Goal: Entertainment & Leisure: Consume media (video, audio)

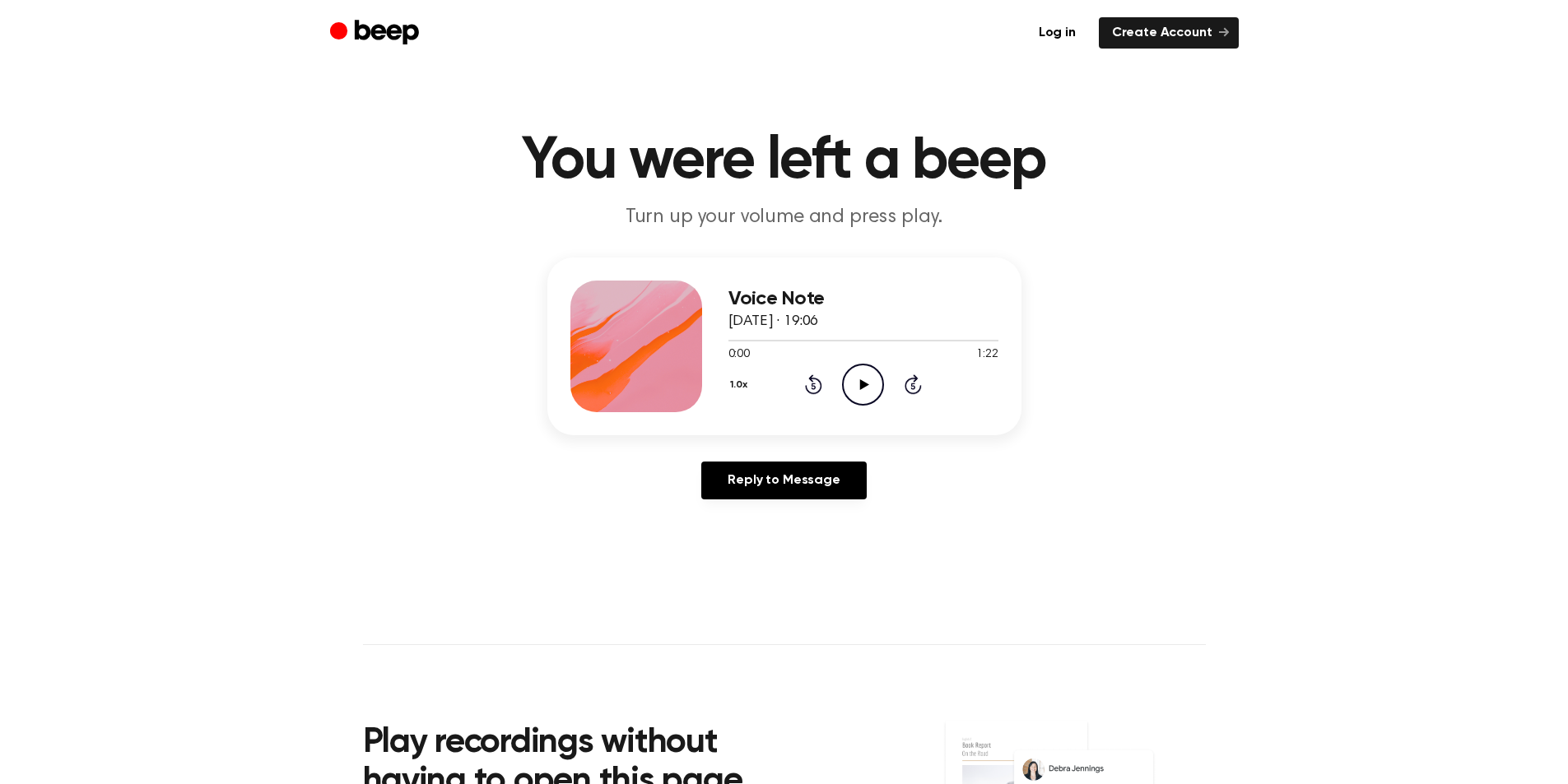
click at [859, 390] on icon "Play Audio" at bounding box center [862, 385] width 42 height 42
click at [866, 382] on icon "Play Audio" at bounding box center [862, 385] width 42 height 42
click at [873, 393] on icon "Pause Audio" at bounding box center [862, 385] width 42 height 42
click at [814, 343] on div at bounding box center [862, 340] width 270 height 13
click at [847, 379] on icon "Play Audio" at bounding box center [862, 385] width 42 height 42
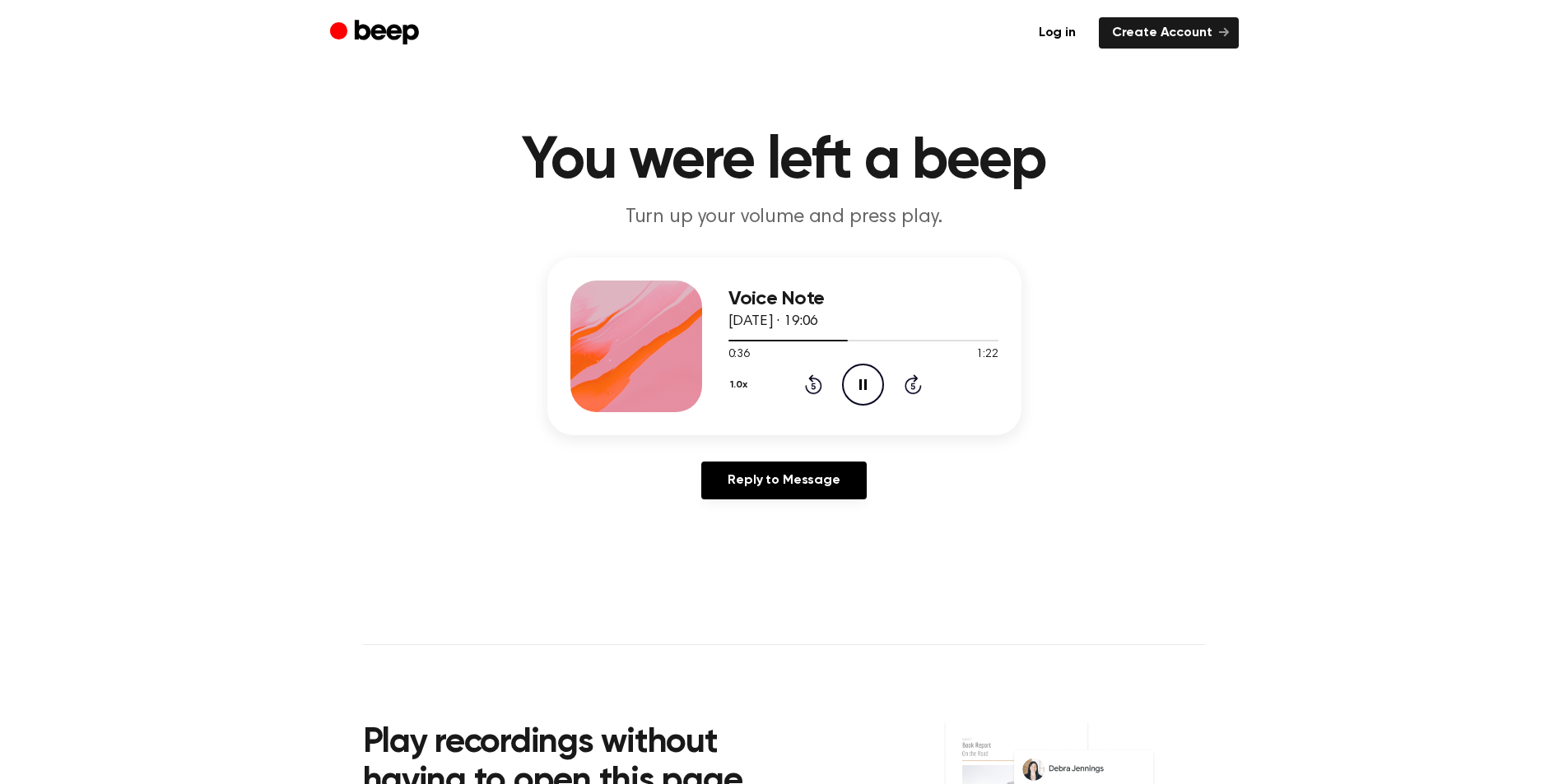
click at [854, 389] on icon "Pause Audio" at bounding box center [862, 385] width 42 height 42
click at [859, 386] on icon "Play Audio" at bounding box center [862, 385] width 42 height 42
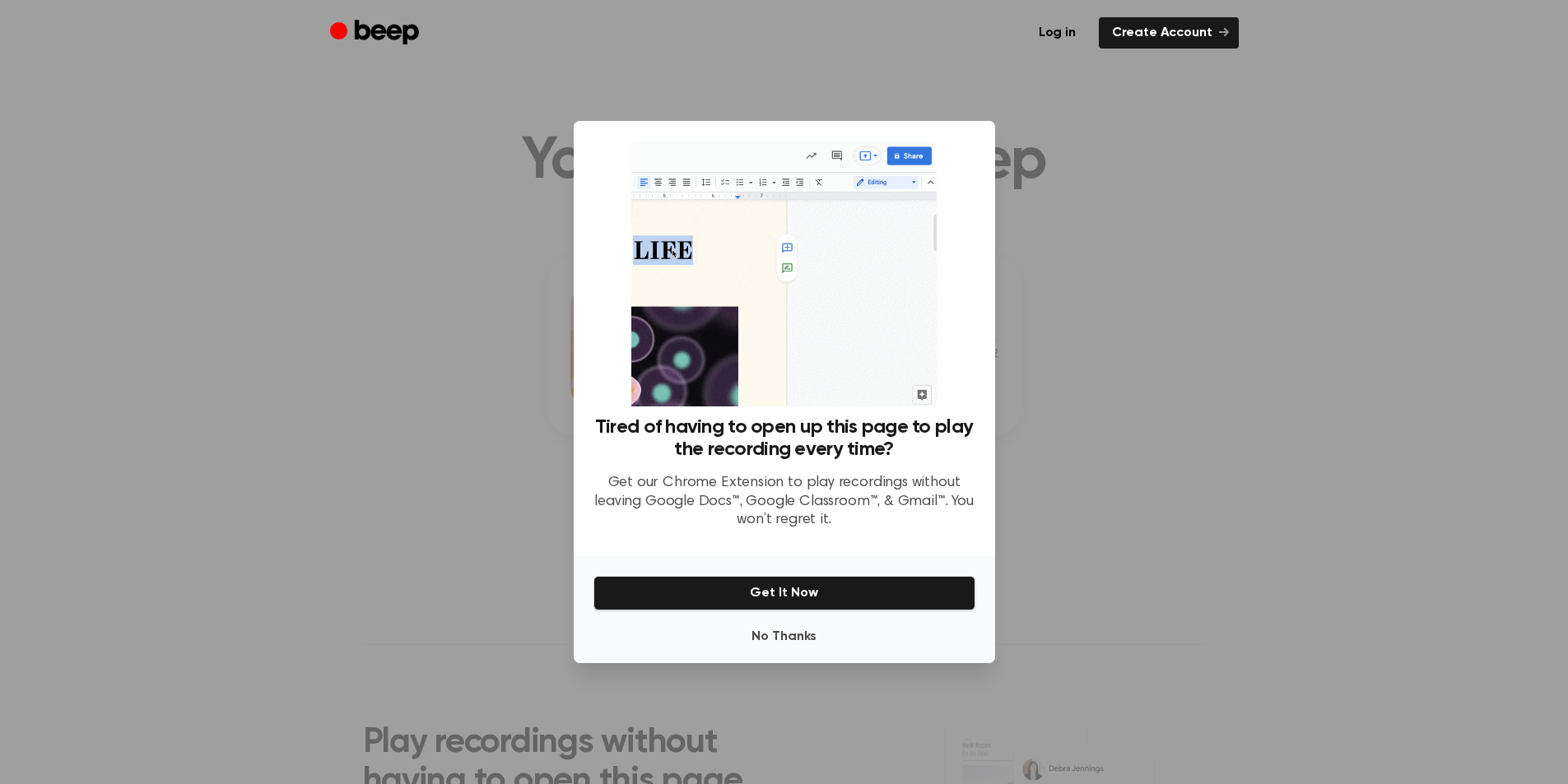
click at [1084, 352] on div at bounding box center [784, 392] width 1568 height 784
click at [805, 643] on button "No Thanks" at bounding box center [784, 637] width 382 height 33
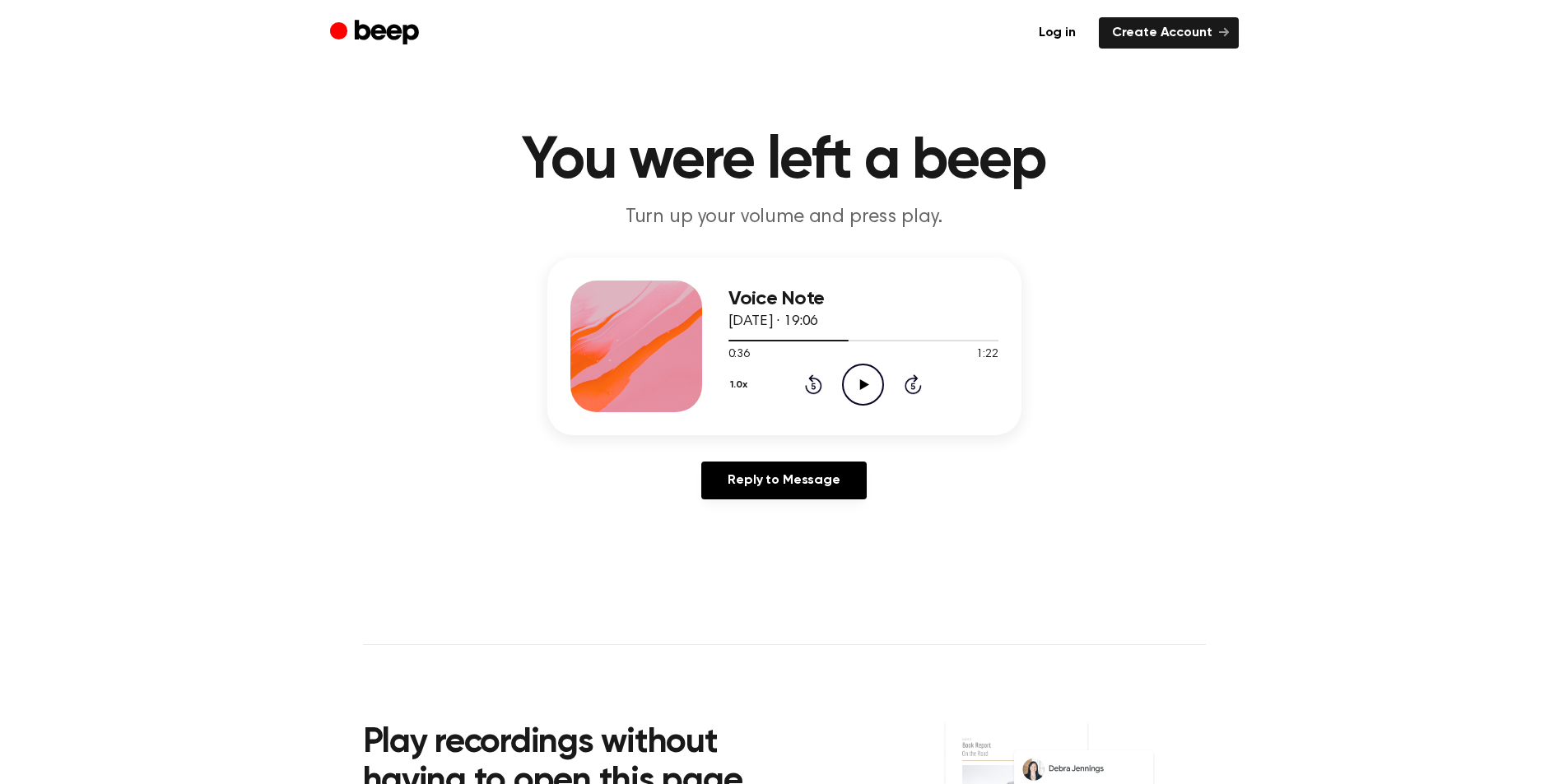
click at [852, 379] on icon "Play Audio" at bounding box center [862, 385] width 42 height 42
click at [861, 375] on icon "Pause Audio" at bounding box center [862, 385] width 42 height 42
click at [851, 384] on icon "Play Audio" at bounding box center [862, 385] width 42 height 42
click at [853, 380] on icon "Pause Audio" at bounding box center [862, 385] width 42 height 42
